Goal: Information Seeking & Learning: Check status

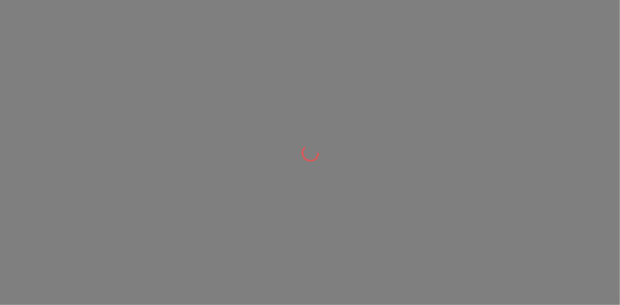
click at [551, 56] on div at bounding box center [310, 152] width 620 height 305
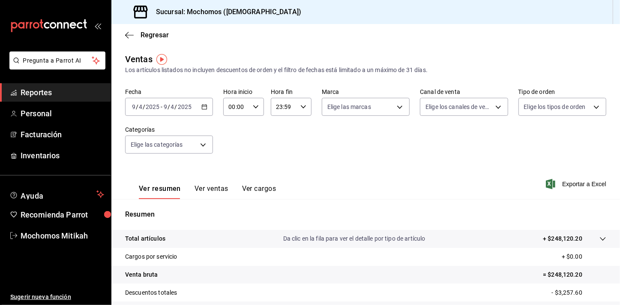
click at [45, 88] on span "Reportes" at bounding box center [63, 93] width 84 height 12
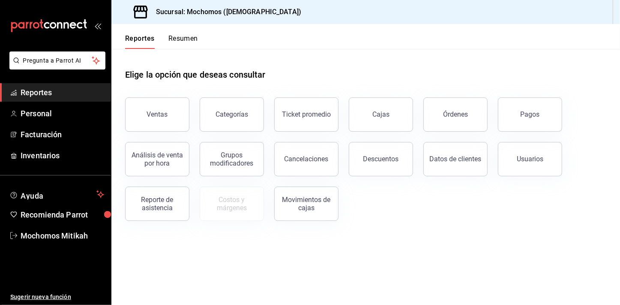
click at [235, 74] on h1 "Elige la opción que deseas consultar" at bounding box center [195, 74] width 141 height 13
drag, startPoint x: 268, startPoint y: 72, endPoint x: 196, endPoint y: 80, distance: 72.0
click at [196, 80] on div "Elige la opción que deseas consultar" at bounding box center [365, 68] width 481 height 38
click at [196, 80] on h1 "Elige la opción que deseas consultar" at bounding box center [195, 74] width 141 height 13
click at [441, 111] on button "Órdenes" at bounding box center [456, 114] width 64 height 34
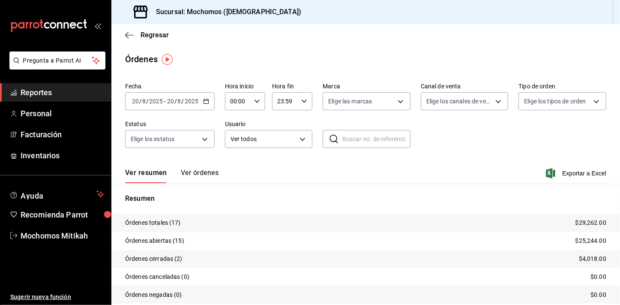
click at [207, 102] on icon "button" at bounding box center [206, 101] width 6 height 6
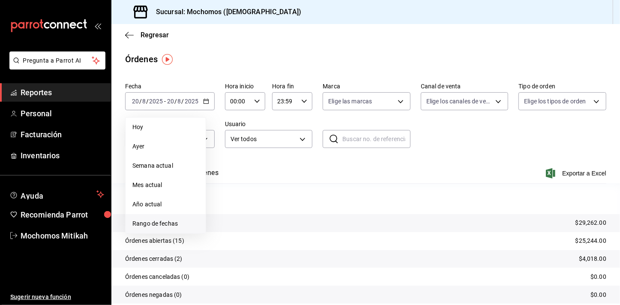
click at [161, 217] on li "Rango de fechas" at bounding box center [166, 223] width 80 height 19
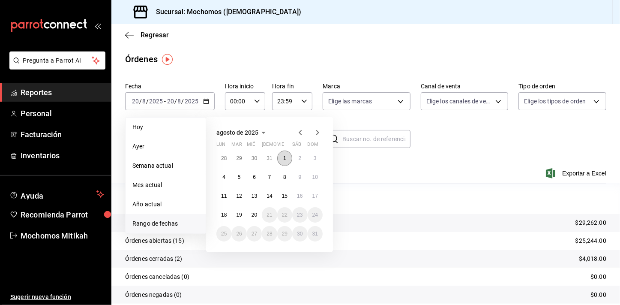
click at [282, 162] on button "1" at bounding box center [284, 157] width 15 height 15
click at [252, 216] on abbr "20" at bounding box center [255, 215] width 6 height 6
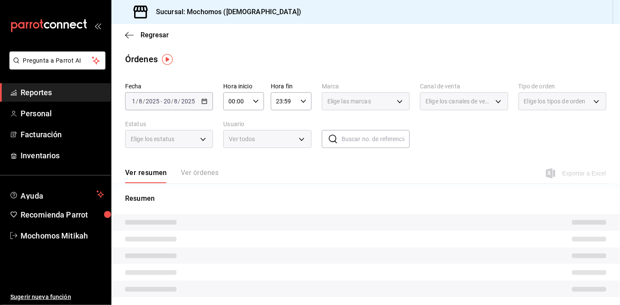
click at [257, 100] on icon "button" at bounding box center [256, 101] width 6 height 6
click at [235, 159] on button "02" at bounding box center [232, 164] width 17 height 17
click at [235, 159] on div "06" at bounding box center [233, 169] width 20 height 21
click at [233, 155] on button "05" at bounding box center [232, 148] width 17 height 17
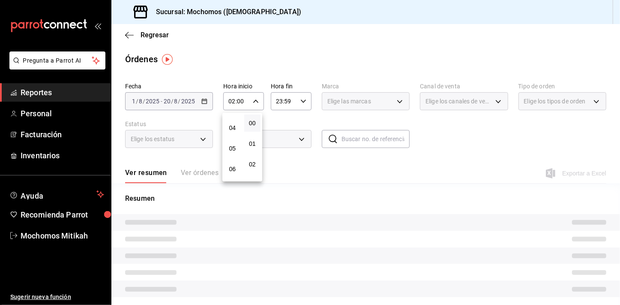
type input "05:00"
click at [297, 98] on div at bounding box center [310, 152] width 620 height 305
click at [301, 99] on icon "button" at bounding box center [304, 101] width 6 height 6
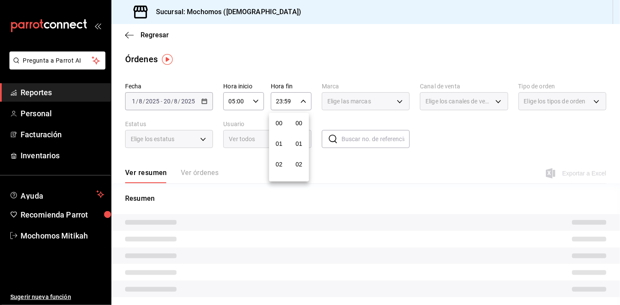
scroll to position [1174, 0]
click at [277, 121] on button "21" at bounding box center [279, 129] width 17 height 17
click at [277, 121] on span "04" at bounding box center [279, 119] width 6 height 7
type input "04:59"
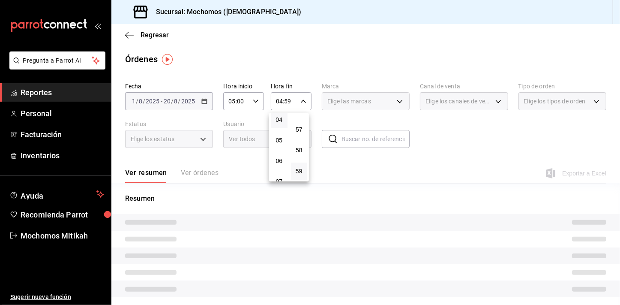
click at [473, 148] on div at bounding box center [310, 152] width 620 height 305
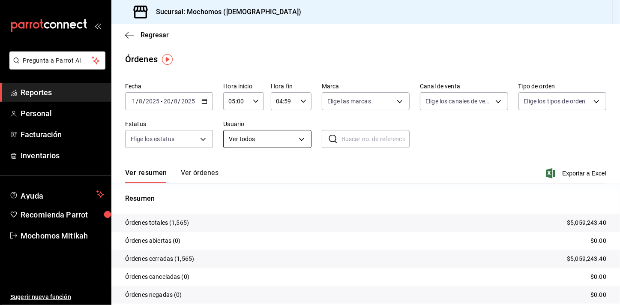
click at [286, 141] on body "Pregunta a Parrot AI Reportes Personal Facturación Inventarios Ayuda Recomienda…" at bounding box center [310, 152] width 620 height 305
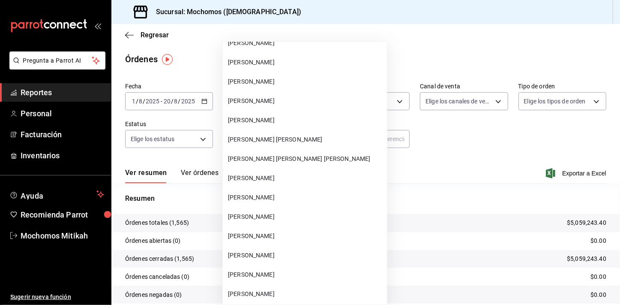
scroll to position [754, 0]
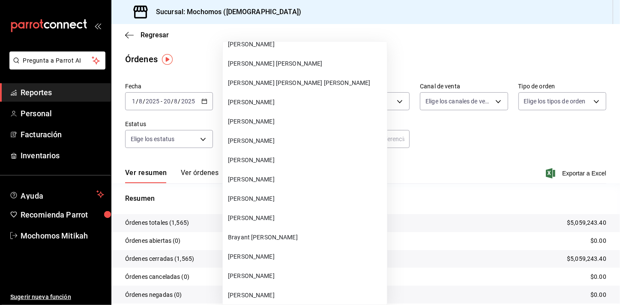
drag, startPoint x: 414, startPoint y: 54, endPoint x: 376, endPoint y: 39, distance: 41.0
click at [413, 54] on div at bounding box center [310, 152] width 620 height 305
click at [376, 39] on div at bounding box center [310, 152] width 620 height 305
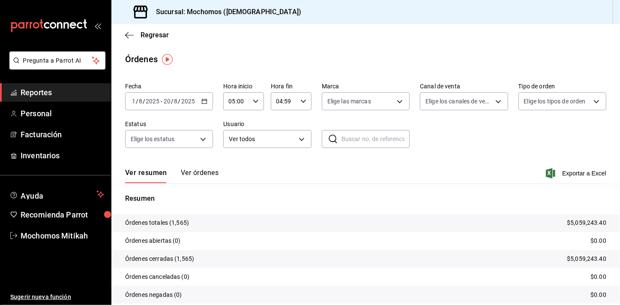
click at [376, 39] on div at bounding box center [310, 152] width 620 height 305
click at [376, 39] on div "Regresar" at bounding box center [365, 35] width 509 height 22
click at [301, 138] on body "Pregunta a Parrot AI Reportes Personal Facturación Inventarios Ayuda Recomienda…" at bounding box center [310, 152] width 620 height 305
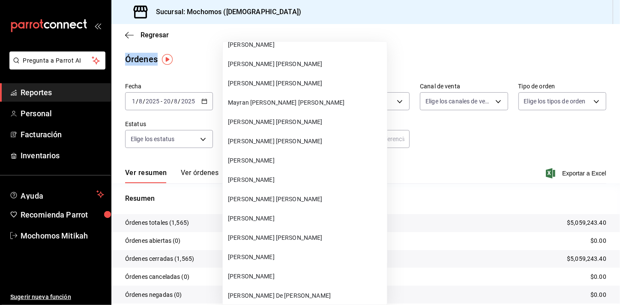
scroll to position [21321, 0]
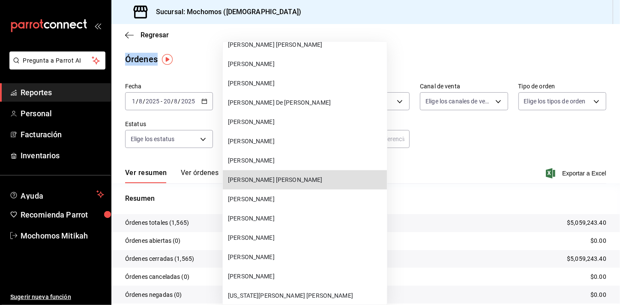
click at [291, 175] on span "[PERSON_NAME] [PERSON_NAME]" at bounding box center [306, 179] width 156 height 9
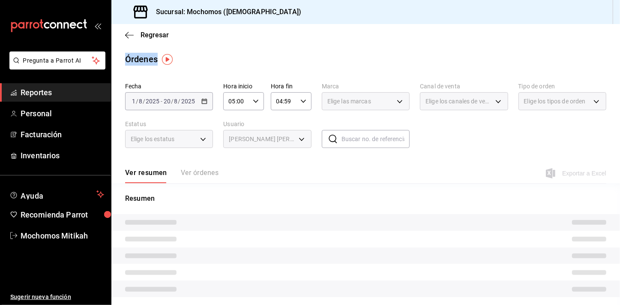
type input "ea04c750-4dfe-49f5-a99c-c040177add53"
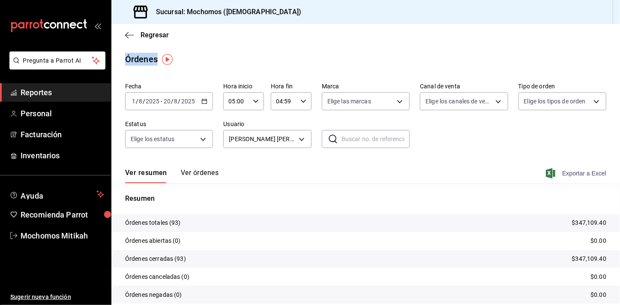
click at [562, 176] on span "Exportar a Excel" at bounding box center [577, 173] width 59 height 10
click at [239, 56] on div "Órdenes" at bounding box center [365, 59] width 509 height 13
click at [51, 87] on span "Reportes" at bounding box center [63, 93] width 84 height 12
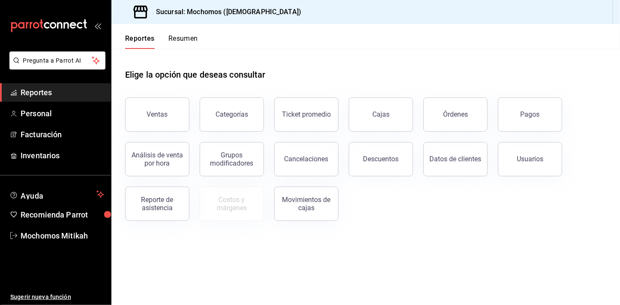
click at [520, 141] on div "Usuarios" at bounding box center [525, 154] width 75 height 45
click at [522, 154] on button "Usuarios" at bounding box center [530, 159] width 64 height 34
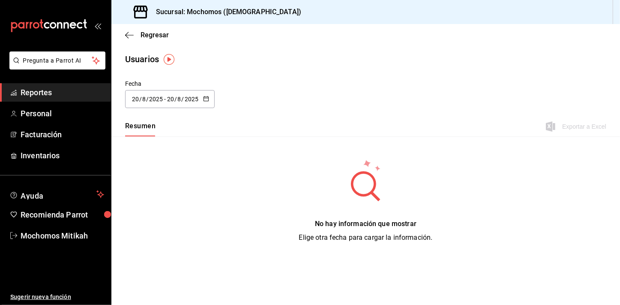
click at [208, 96] on icon "button" at bounding box center [206, 99] width 6 height 6
click at [165, 223] on li "Rango de fechas" at bounding box center [165, 222] width 81 height 19
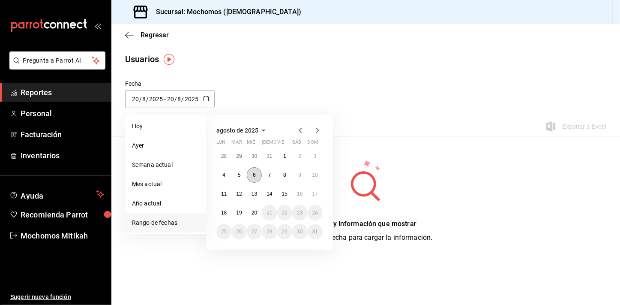
click at [254, 177] on abbr "6" at bounding box center [254, 175] width 3 height 6
type input "[DATE]"
type input "6"
type input "[DATE]"
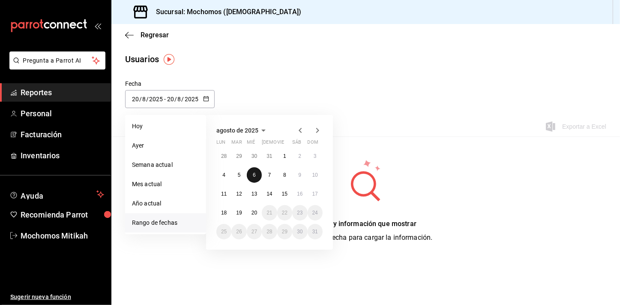
type input "6"
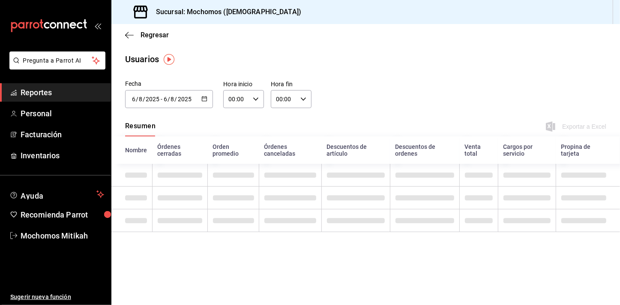
click at [91, 90] on span "Reportes" at bounding box center [63, 93] width 84 height 12
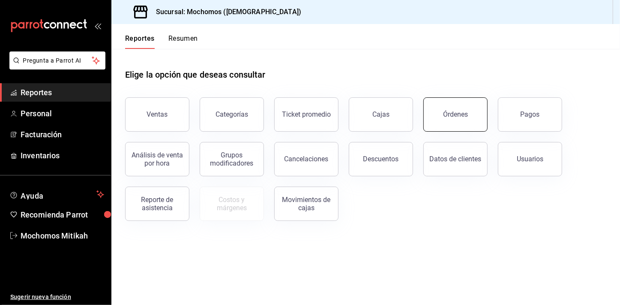
click at [446, 125] on button "Órdenes" at bounding box center [456, 114] width 64 height 34
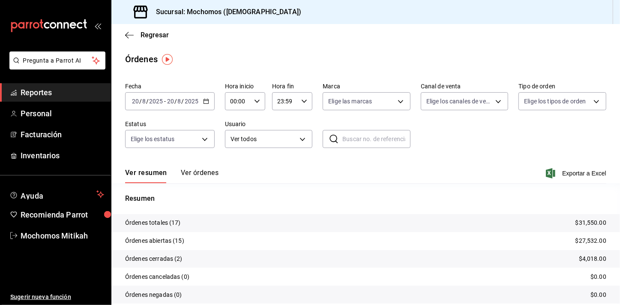
click at [205, 97] on div "[DATE] [DATE] - [DATE] [DATE]" at bounding box center [170, 101] width 90 height 18
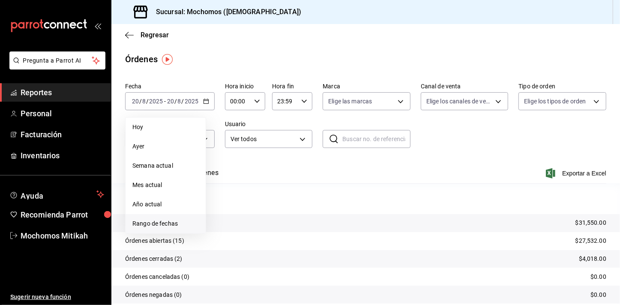
click at [177, 221] on span "Rango de fechas" at bounding box center [165, 223] width 66 height 9
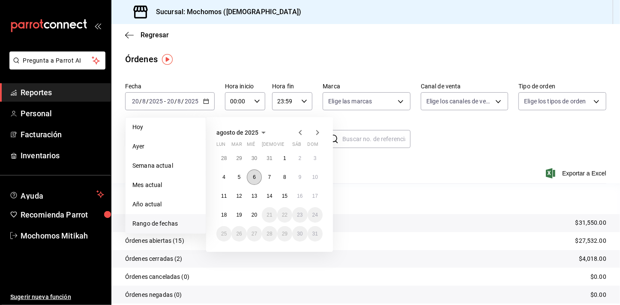
click at [252, 181] on button "6" at bounding box center [254, 176] width 15 height 15
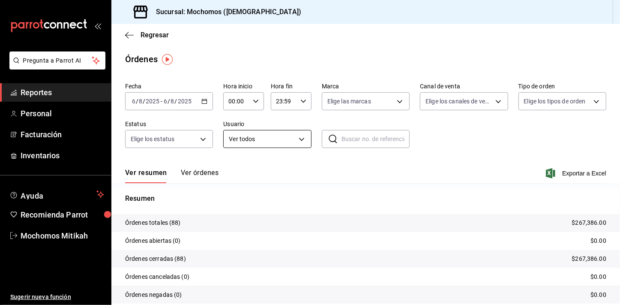
click at [306, 137] on body "Pregunta a Parrot AI Reportes Personal Facturación Inventarios Ayuda Recomienda…" at bounding box center [310, 152] width 620 height 305
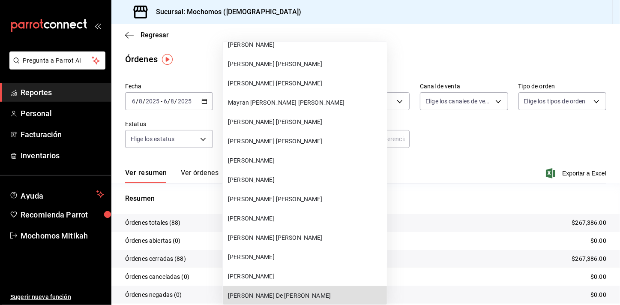
scroll to position [21321, 0]
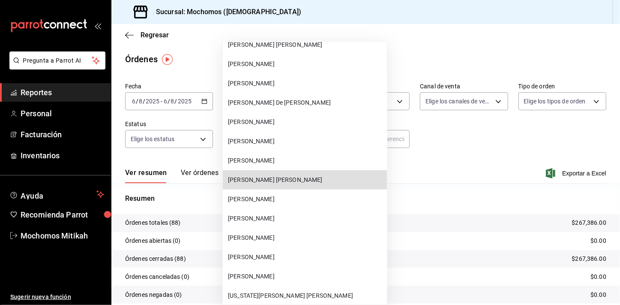
click at [301, 175] on span "[PERSON_NAME] [PERSON_NAME]" at bounding box center [306, 179] width 156 height 9
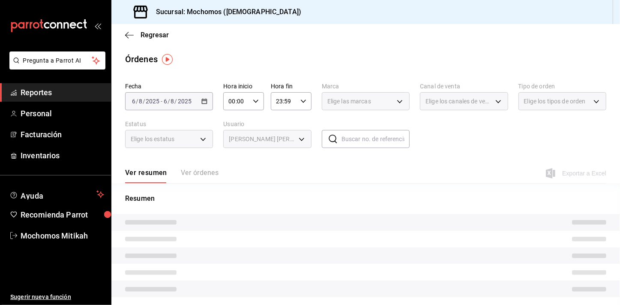
type input "ea04c750-4dfe-49f5-a99c-c040177add53"
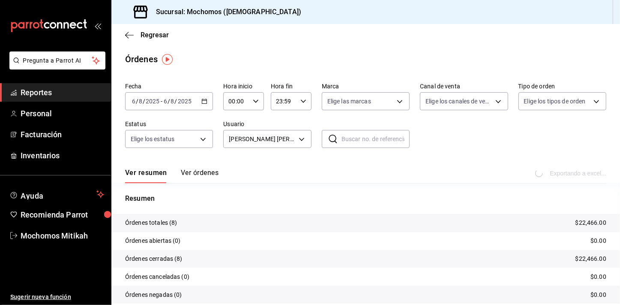
click at [572, 173] on div "Exportando a excel..." at bounding box center [571, 173] width 69 height 8
click at [205, 102] on \(Stroke\) "button" at bounding box center [204, 101] width 5 height 5
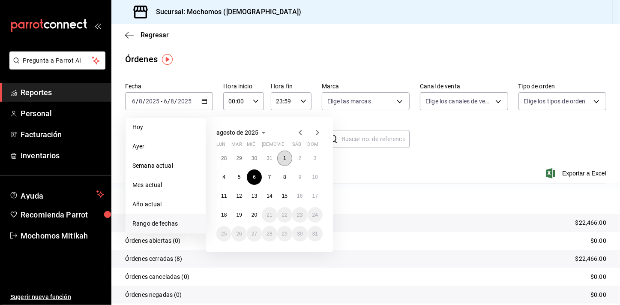
click at [288, 155] on button "1" at bounding box center [284, 157] width 15 height 15
click at [315, 179] on abbr "10" at bounding box center [316, 177] width 6 height 6
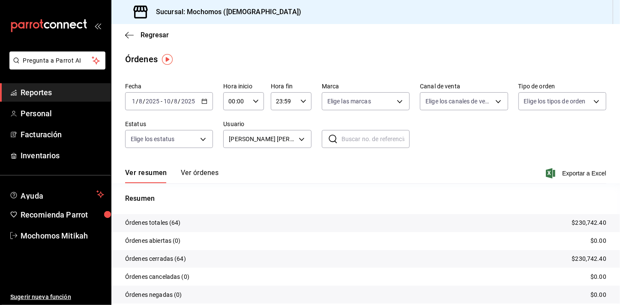
click at [249, 93] on div "00:00 Hora inicio" at bounding box center [243, 101] width 41 height 18
click at [235, 159] on button "02" at bounding box center [232, 164] width 17 height 17
click at [235, 159] on button "05" at bounding box center [232, 163] width 17 height 17
type input "05:00"
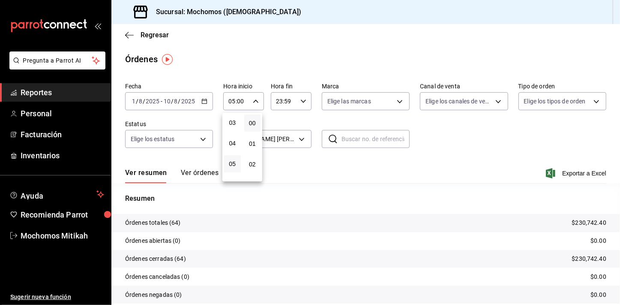
click at [309, 120] on div at bounding box center [310, 152] width 620 height 305
click at [361, 167] on div "Ver resumen Ver órdenes Exportar a Excel" at bounding box center [365, 170] width 481 height 25
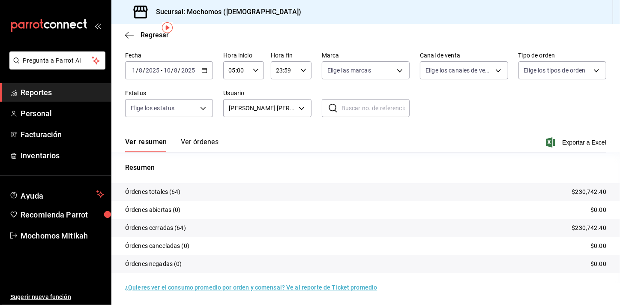
scroll to position [31, 0]
click at [208, 141] on button "Ver órdenes" at bounding box center [200, 144] width 38 height 15
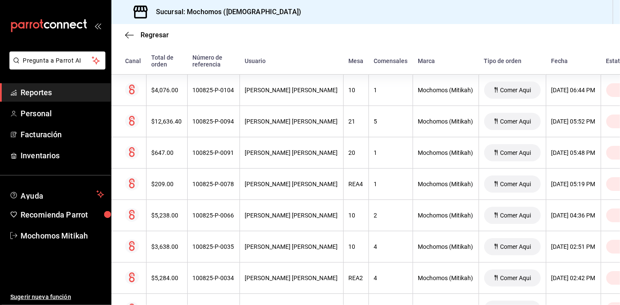
scroll to position [232, 0]
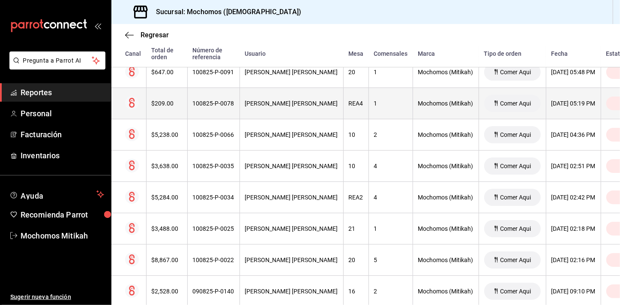
click at [343, 88] on th "REA4" at bounding box center [355, 103] width 25 height 31
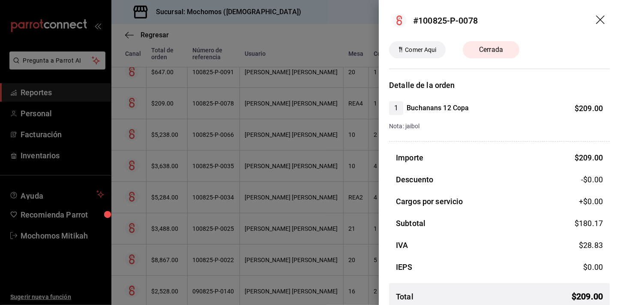
click at [596, 19] on icon "drag" at bounding box center [601, 20] width 10 height 10
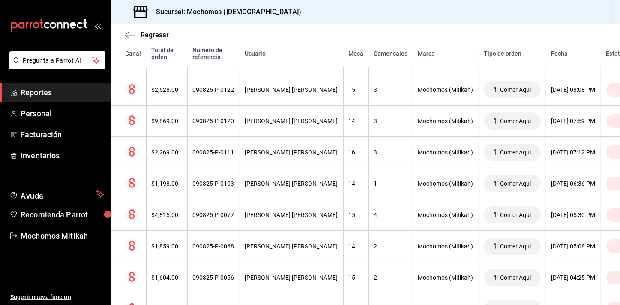
scroll to position [472, 0]
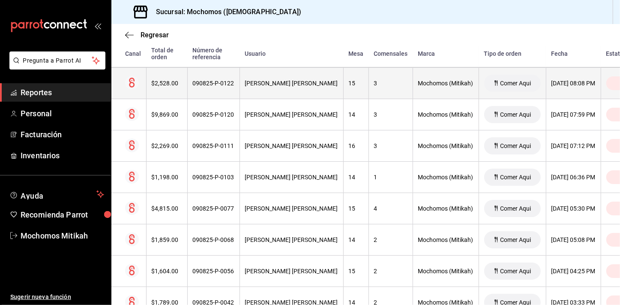
click at [282, 76] on th "[PERSON_NAME] [PERSON_NAME]" at bounding box center [292, 83] width 104 height 31
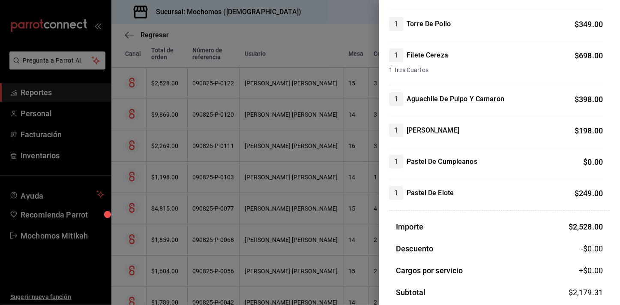
scroll to position [181, 0]
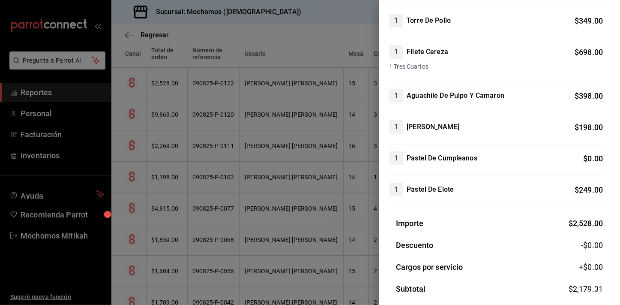
click at [369, 140] on div at bounding box center [310, 152] width 620 height 305
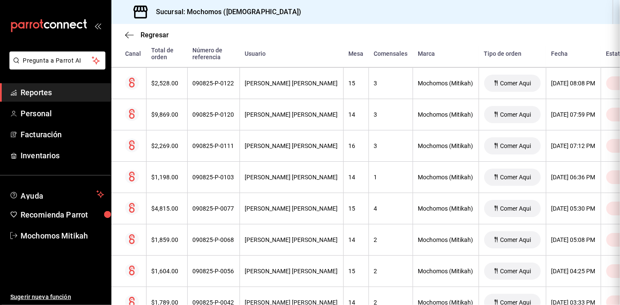
scroll to position [0, 0]
click at [369, 138] on th "3" at bounding box center [391, 145] width 44 height 31
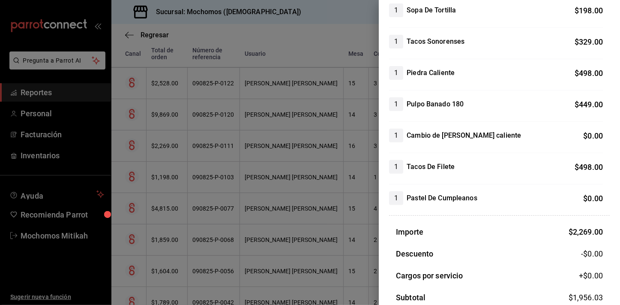
scroll to position [206, 0]
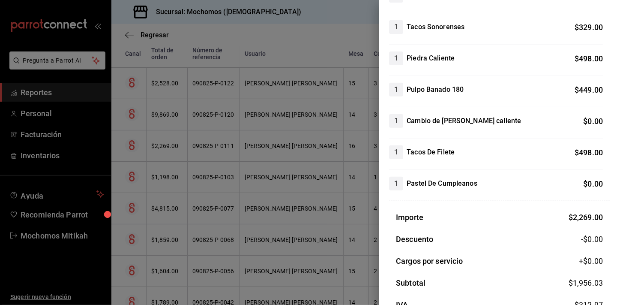
click at [333, 155] on div at bounding box center [310, 152] width 620 height 305
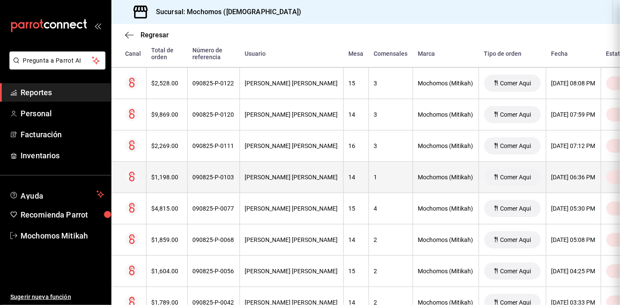
scroll to position [0, 0]
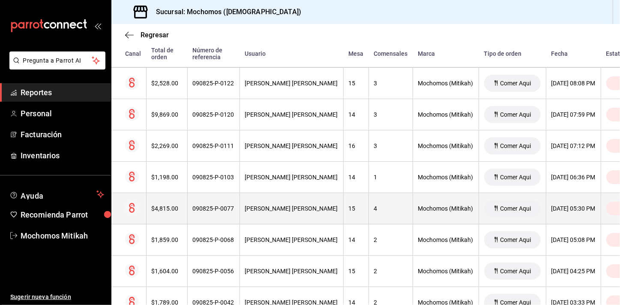
click at [349, 212] on div "15" at bounding box center [356, 208] width 15 height 7
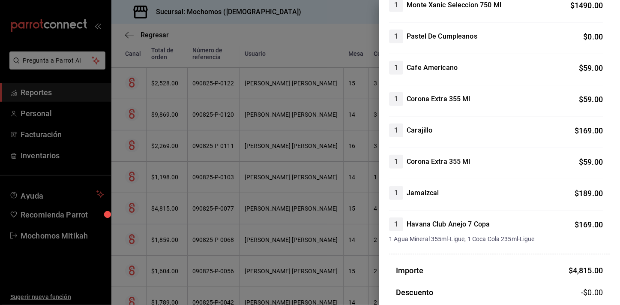
scroll to position [358, 0]
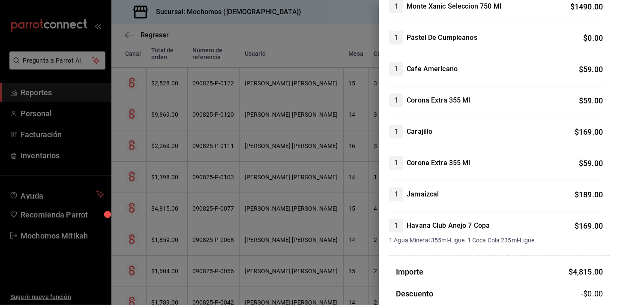
click at [355, 218] on div at bounding box center [310, 152] width 620 height 305
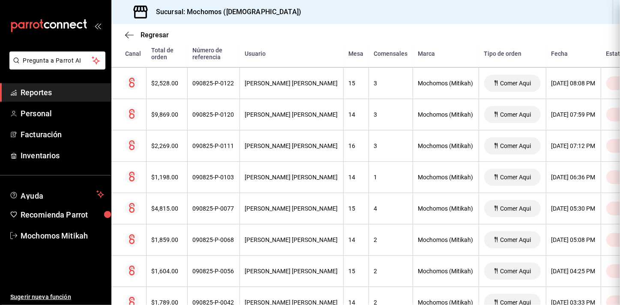
scroll to position [0, 0]
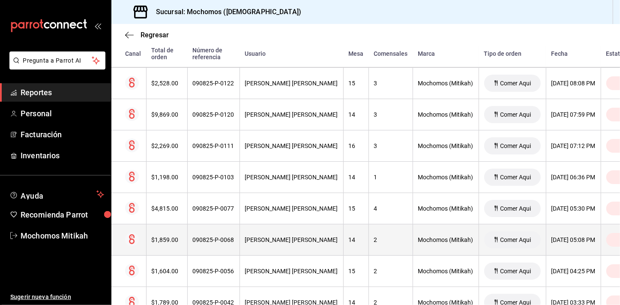
click at [343, 232] on th "14" at bounding box center [355, 239] width 25 height 31
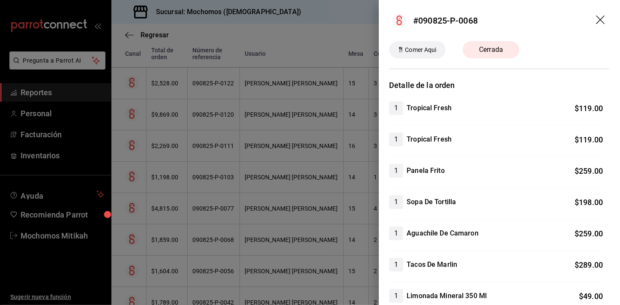
click at [596, 24] on icon "drag" at bounding box center [601, 20] width 10 height 10
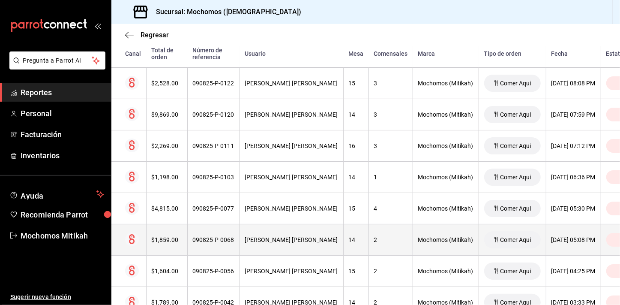
click at [253, 244] on th "[PERSON_NAME] [PERSON_NAME]" at bounding box center [292, 239] width 104 height 31
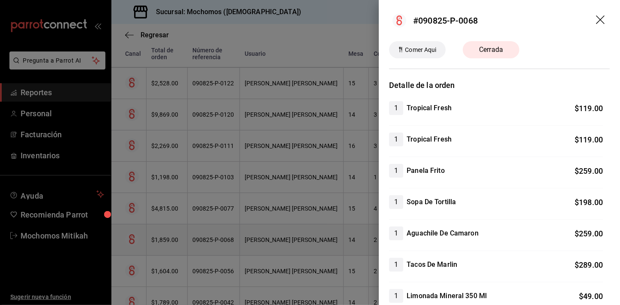
click at [253, 244] on div at bounding box center [310, 152] width 620 height 305
